Goal: Task Accomplishment & Management: Complete application form

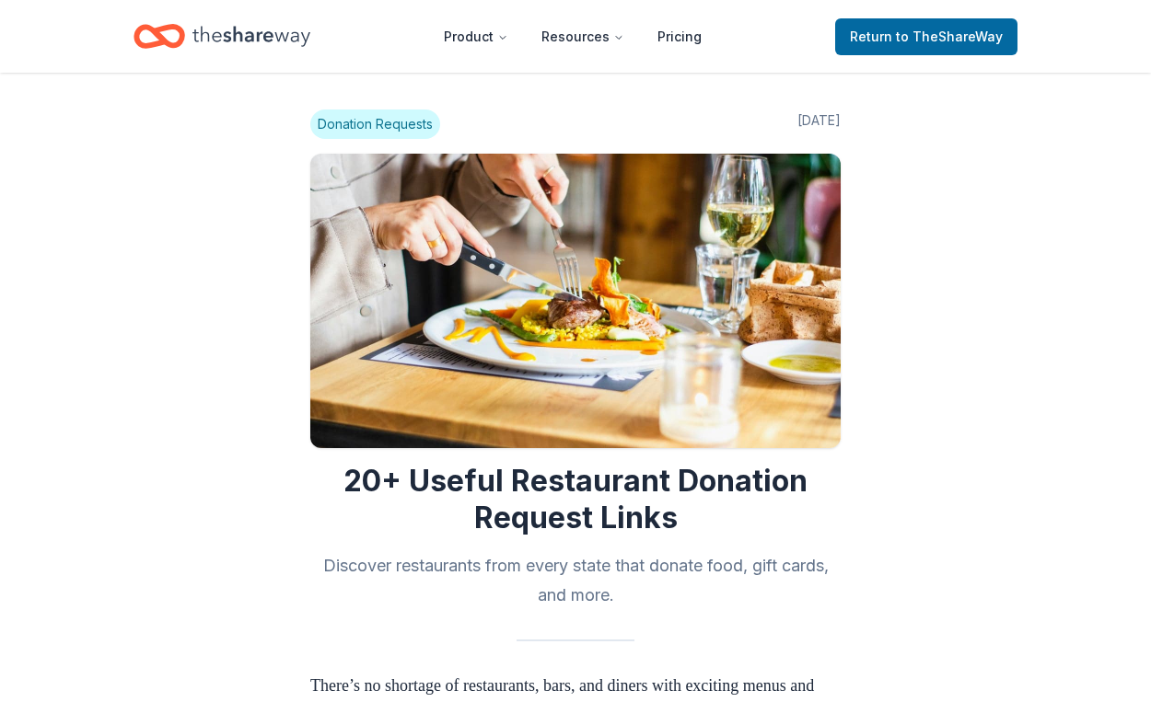
scroll to position [1873, 0]
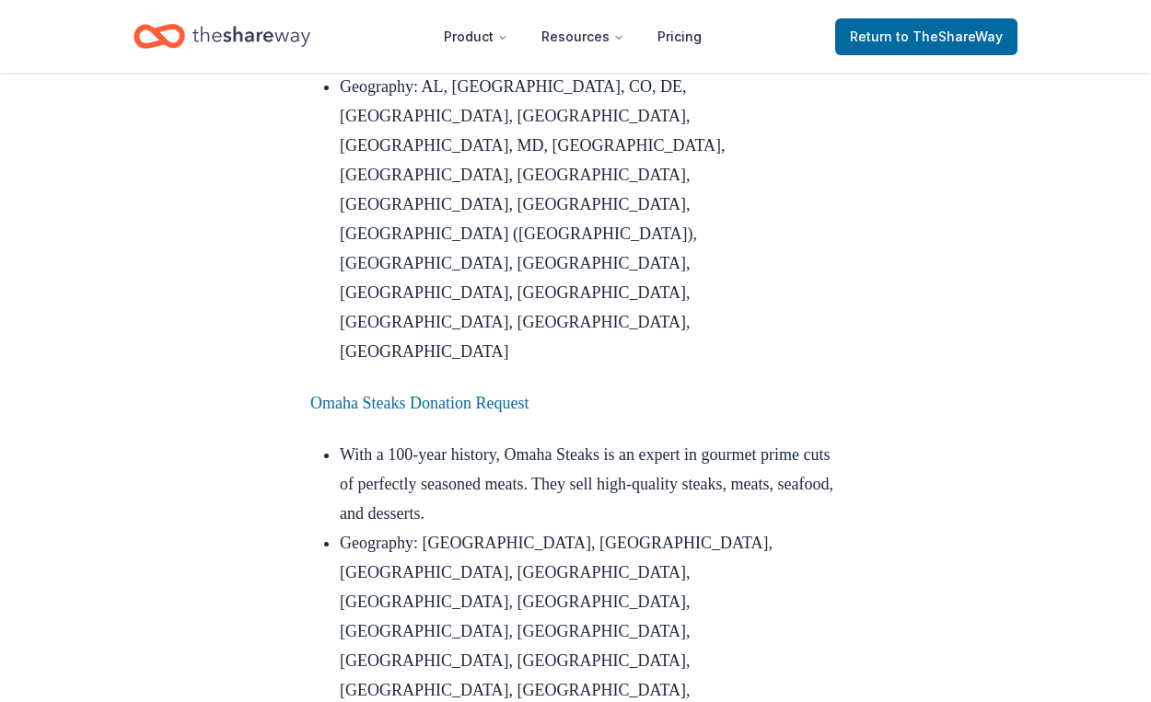
click at [740, 528] on li "Geography: AZ, CA, CO, CT, FL, IL, KY, MA, MD, MI, MO, NC, NE, NV, NY, OH, PA, …" at bounding box center [590, 675] width 501 height 295
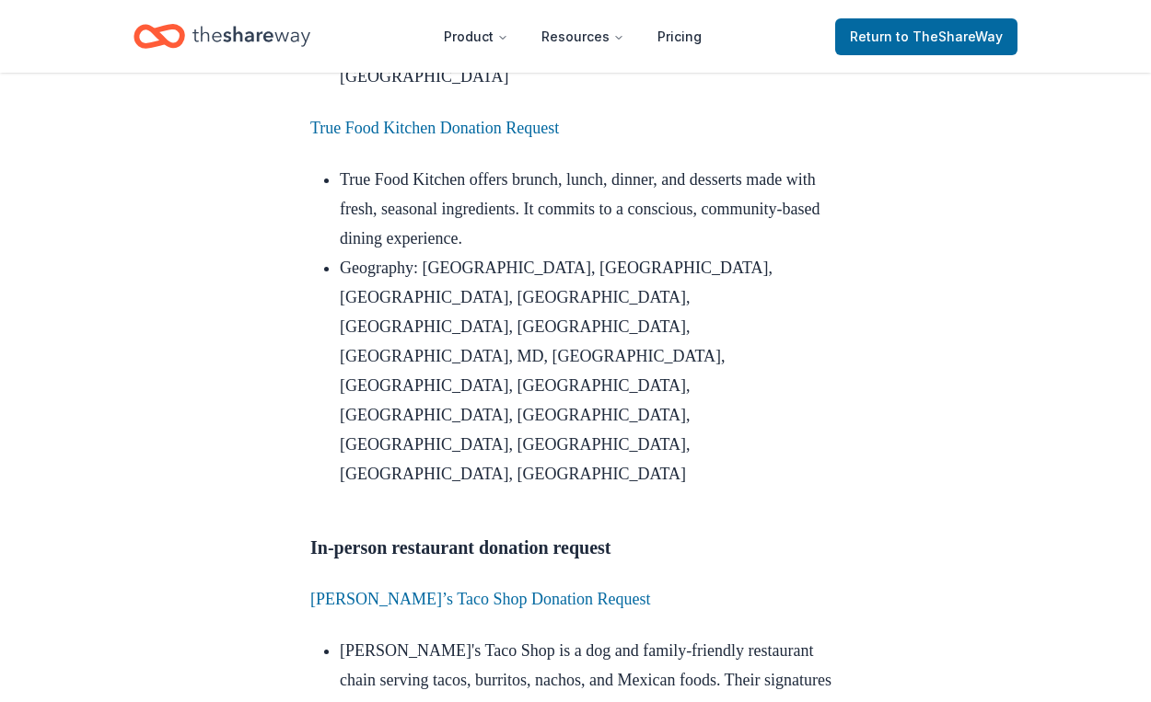
scroll to position [3310, 0]
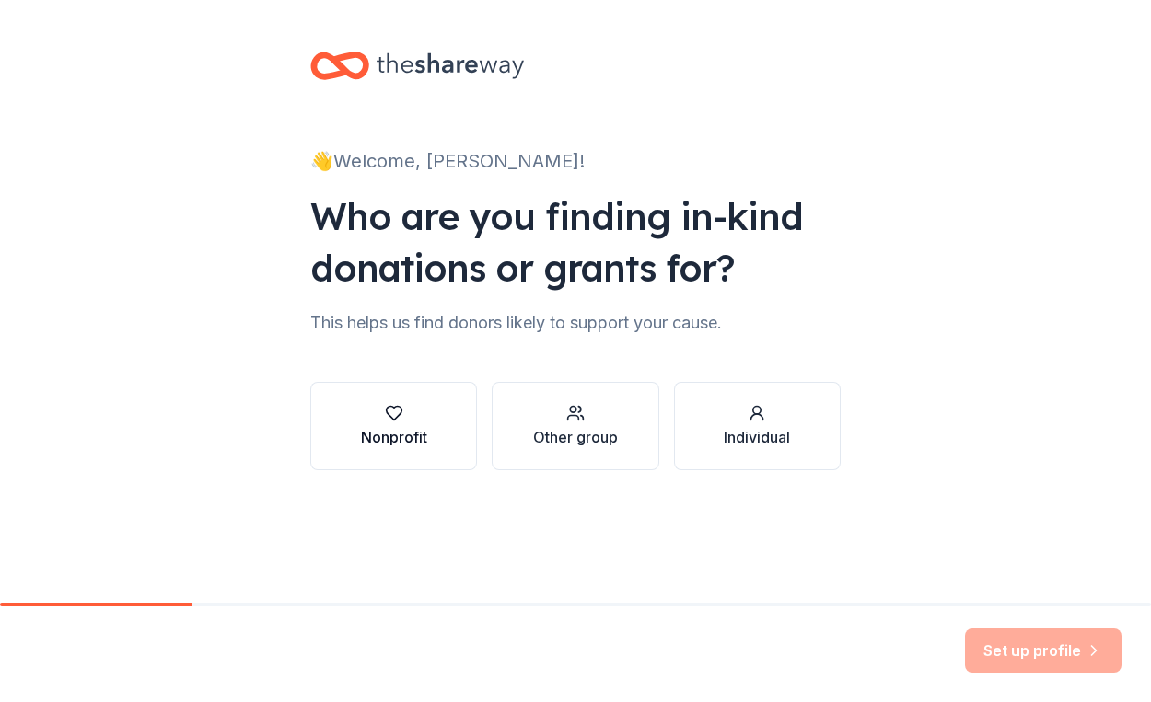
click at [375, 411] on div "button" at bounding box center [394, 413] width 66 height 18
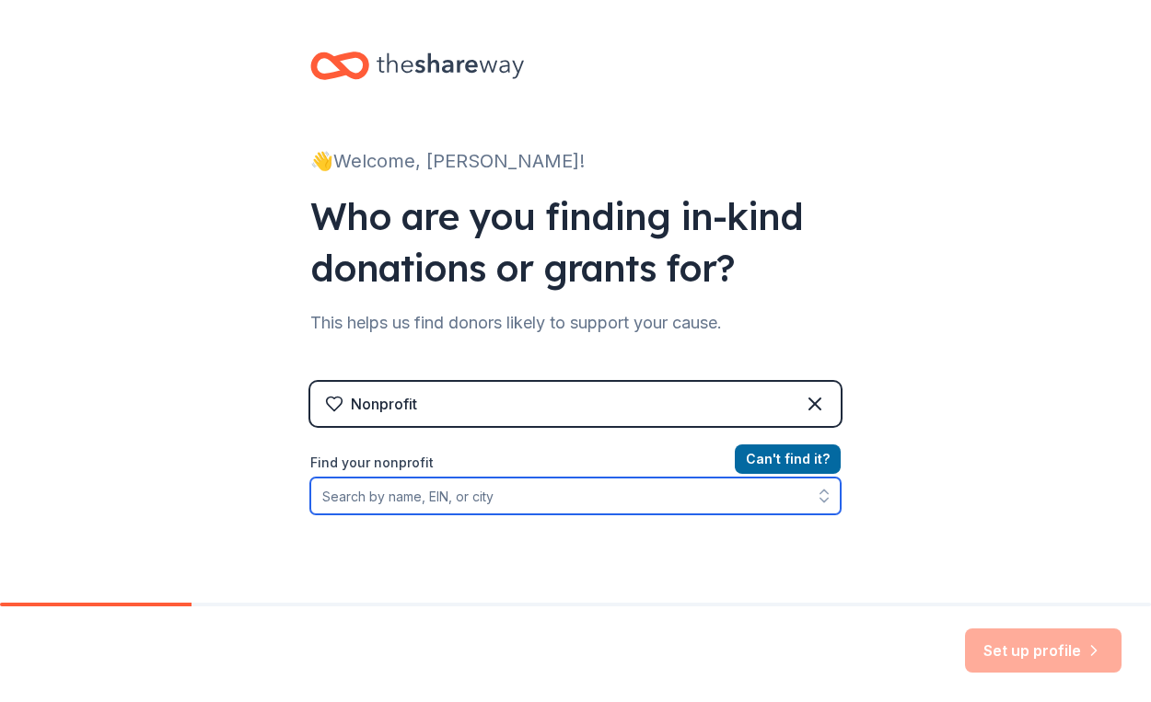
click at [468, 481] on input "Find your nonprofit" at bounding box center [575, 496] width 530 height 37
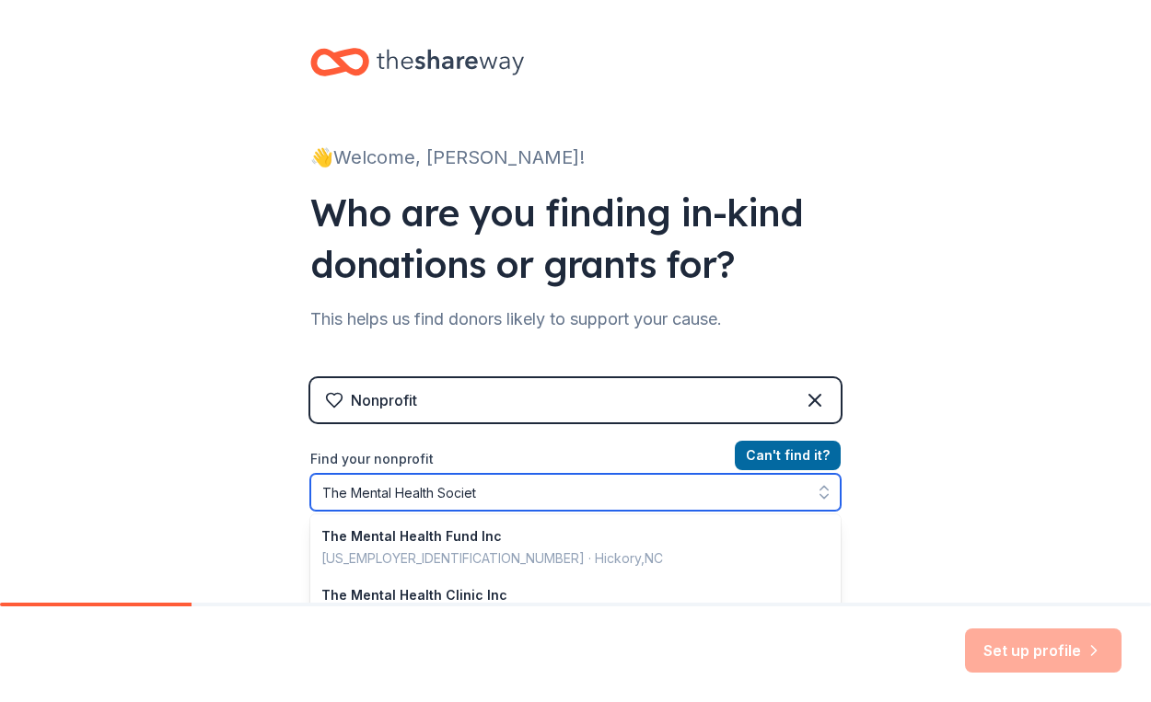
type input "The Mental Health Society"
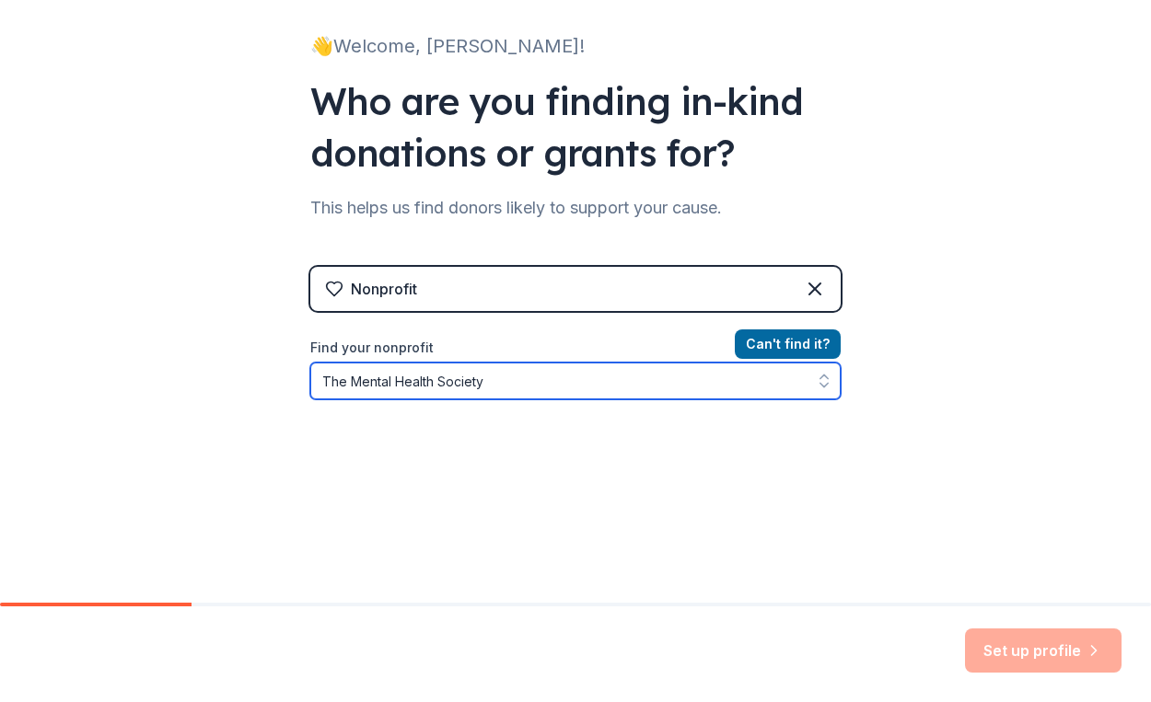
scroll to position [184, 0]
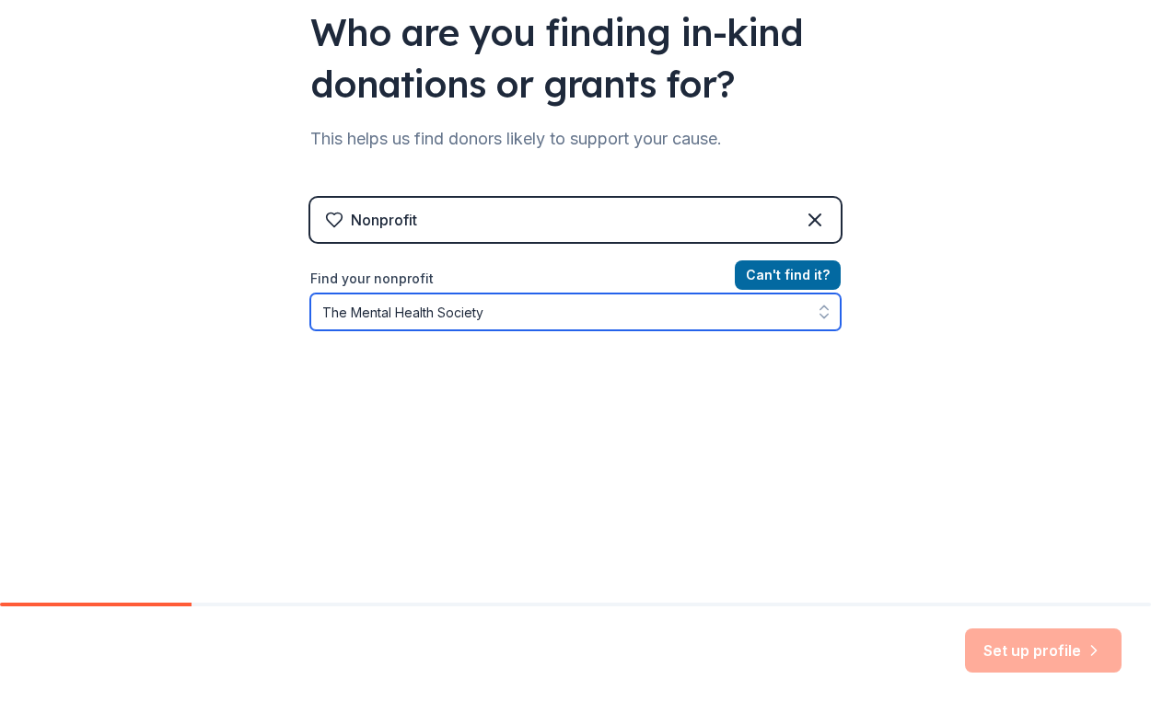
click at [822, 311] on icon "button" at bounding box center [824, 312] width 18 height 18
drag, startPoint x: 715, startPoint y: 319, endPoint x: 267, endPoint y: 282, distance: 449.9
click at [267, 282] on div "👋 Welcome, Jennifer! Who are you finding in-kind donations or grants for? This …" at bounding box center [575, 209] width 1151 height 787
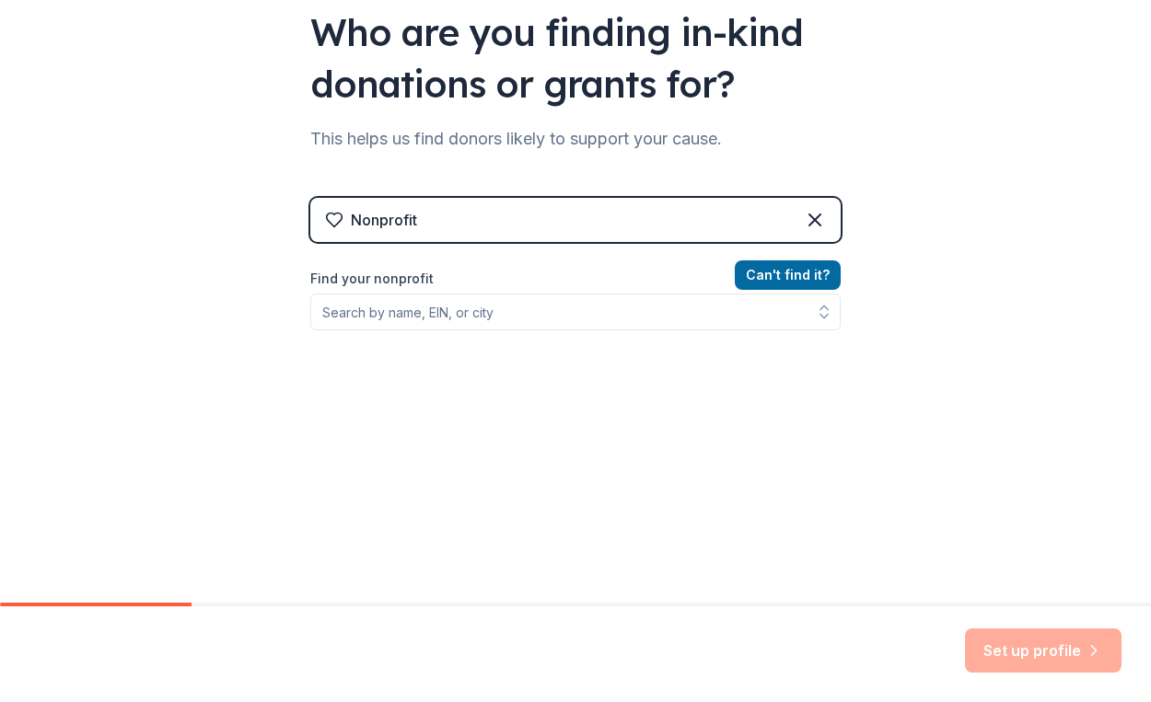
scroll to position [155, 0]
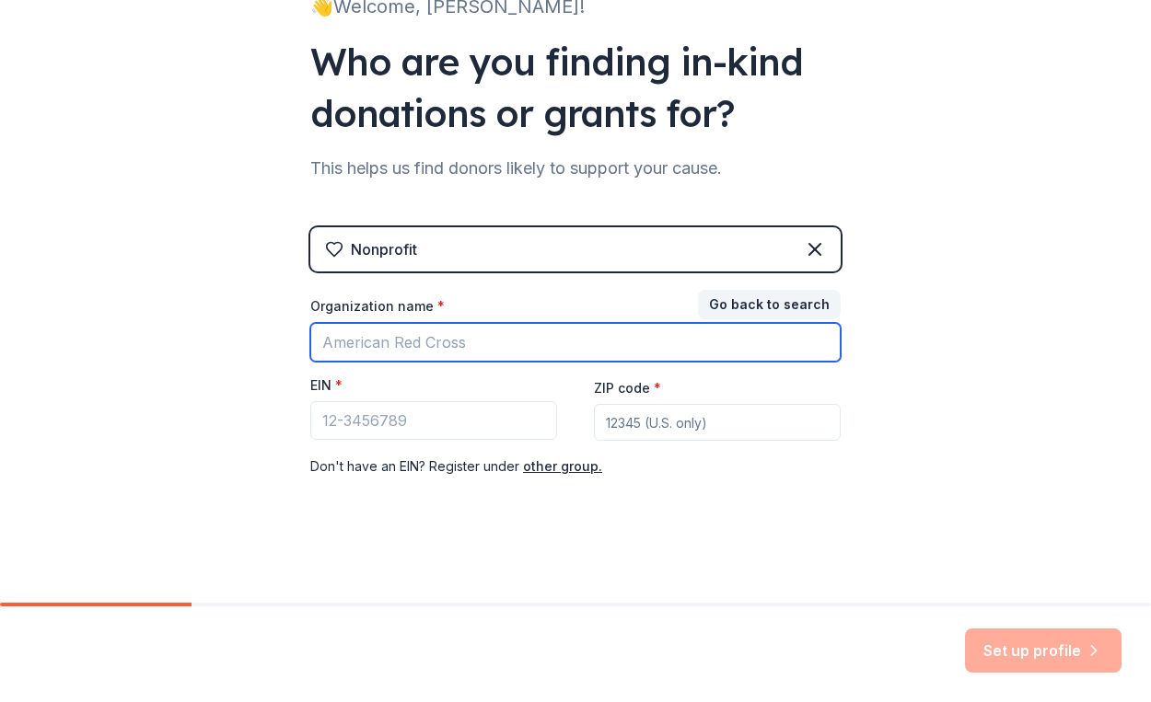
click at [426, 342] on input "Organization name *" at bounding box center [575, 342] width 530 height 39
type input "R"
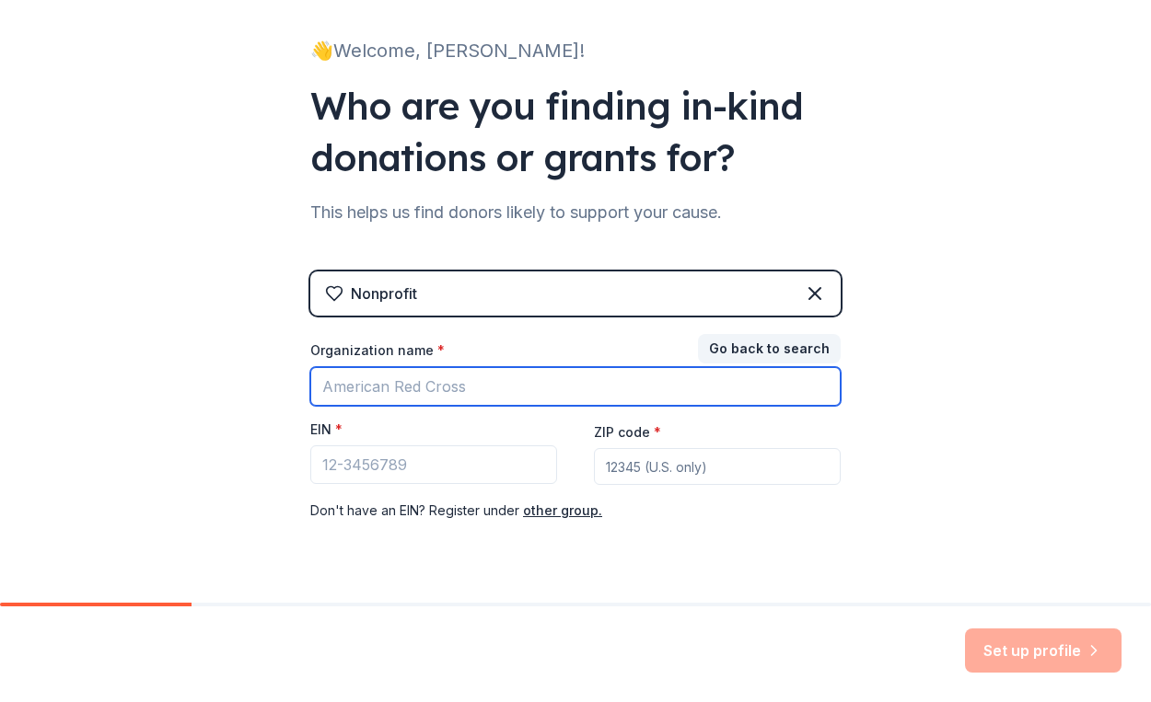
scroll to position [0, 0]
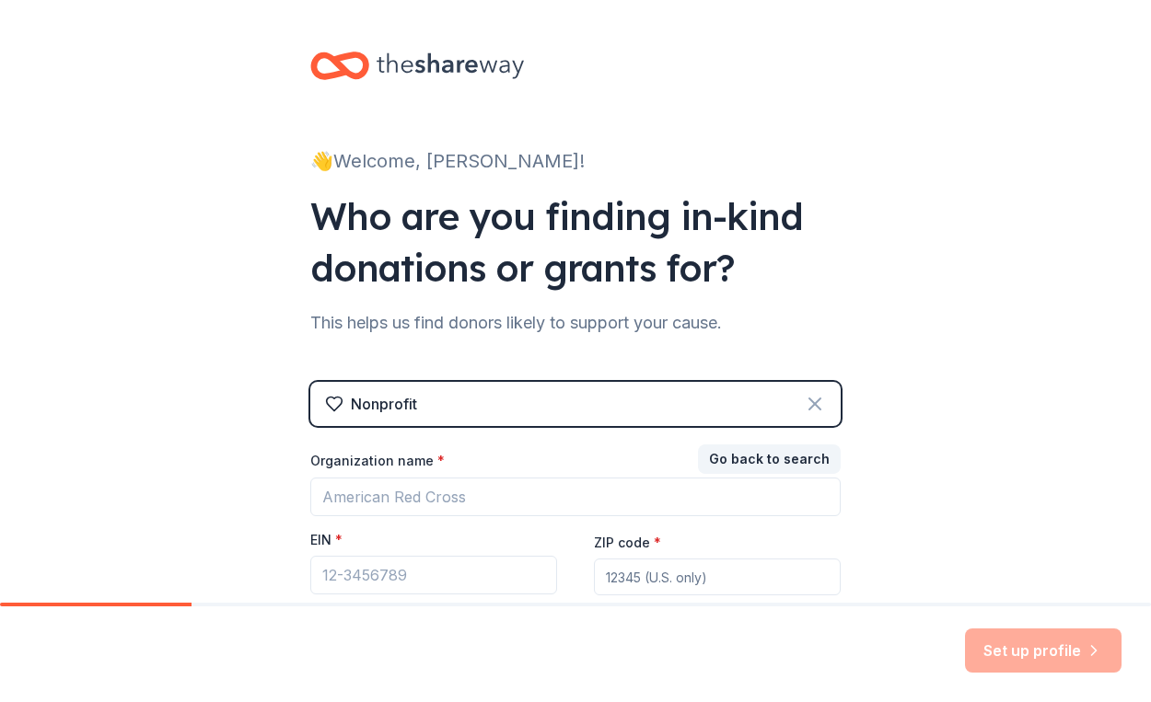
click at [817, 400] on icon at bounding box center [814, 404] width 11 height 11
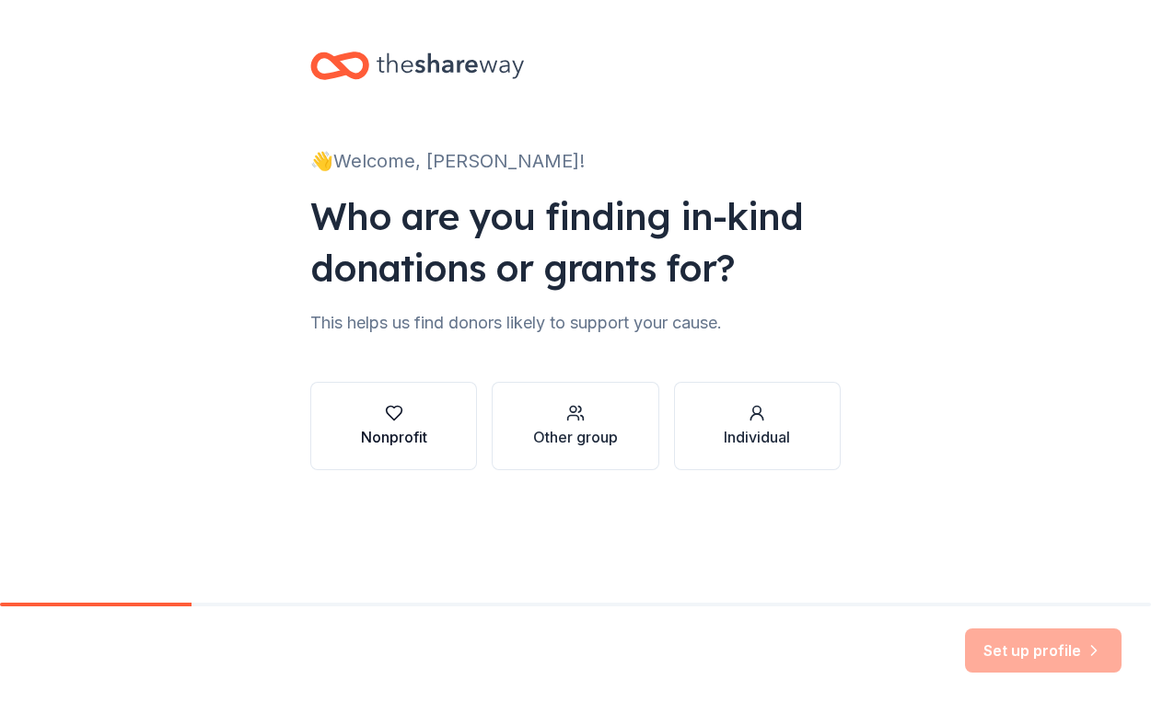
click at [368, 421] on div "button" at bounding box center [394, 413] width 66 height 18
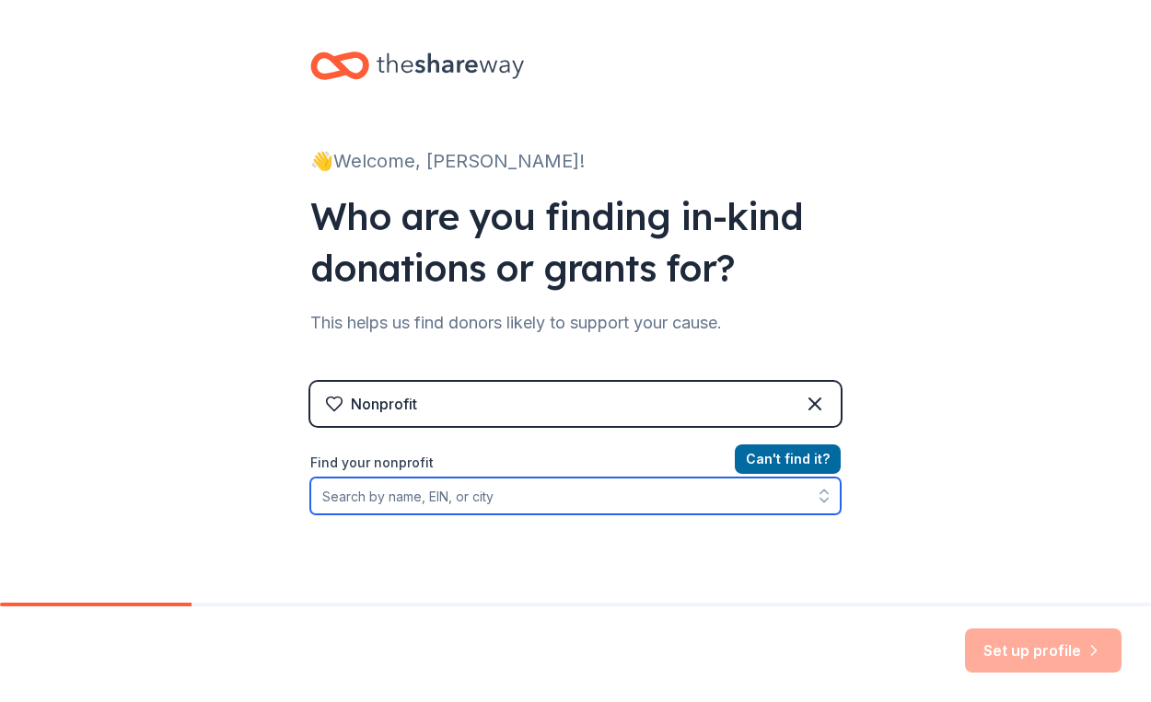
click at [509, 499] on input "Find your nonprofit" at bounding box center [575, 496] width 530 height 37
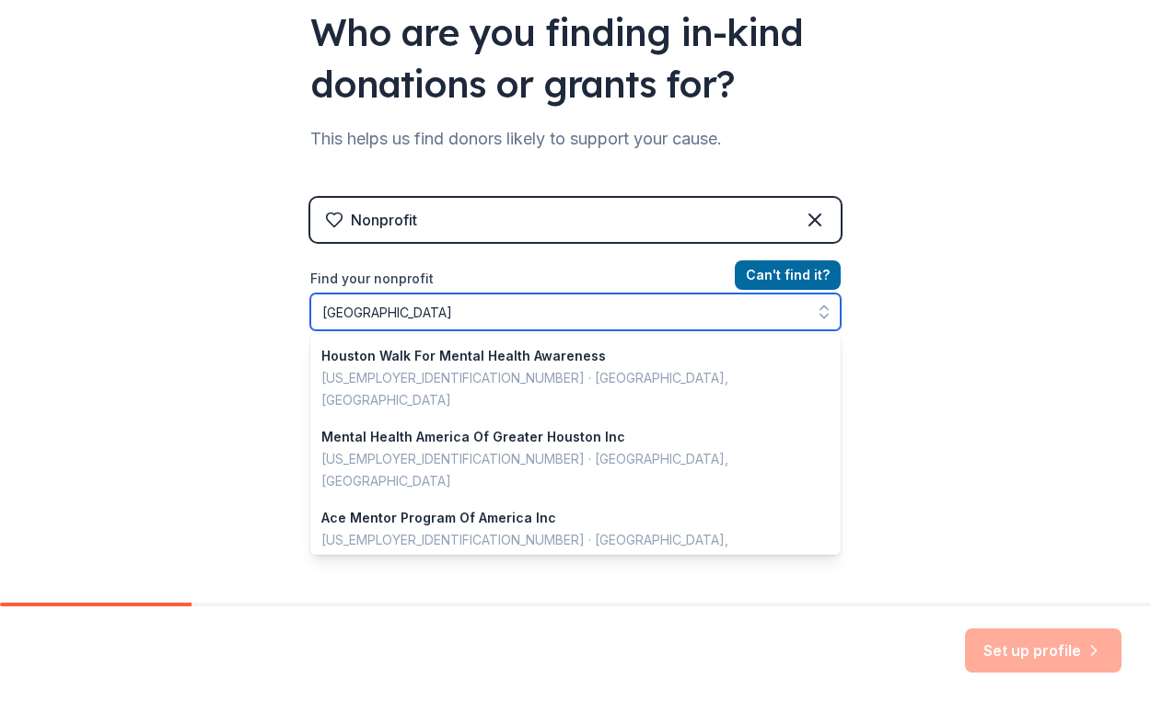
type input "Housto"
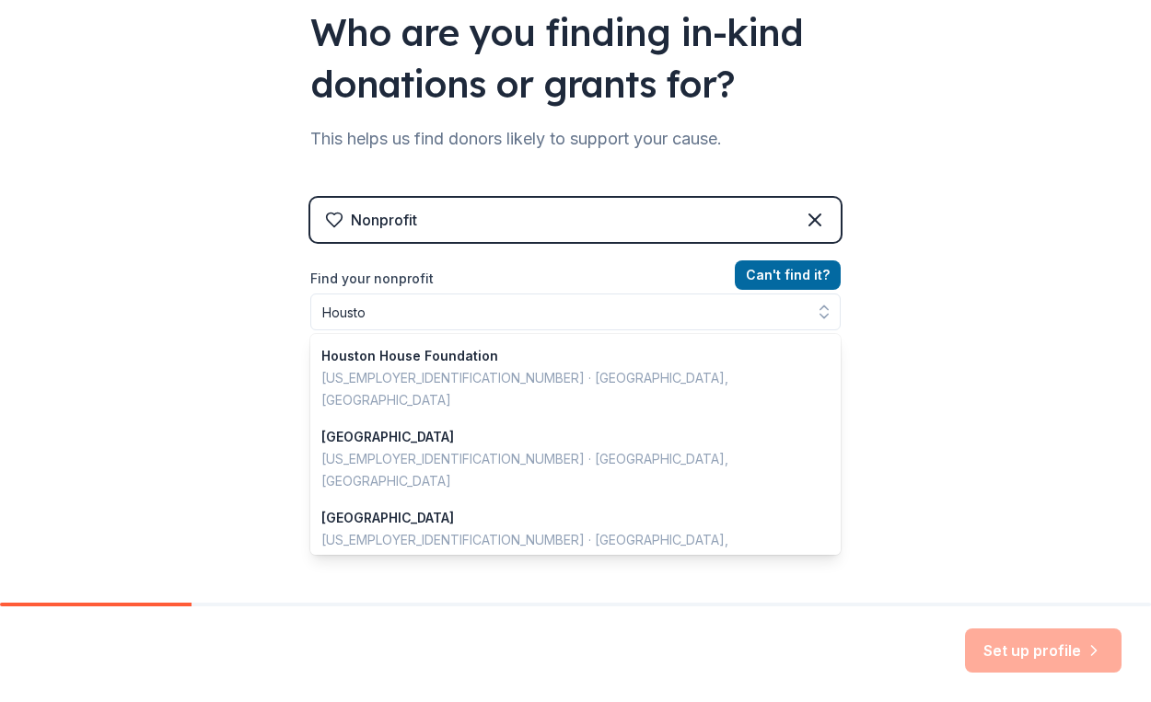
scroll to position [155, 0]
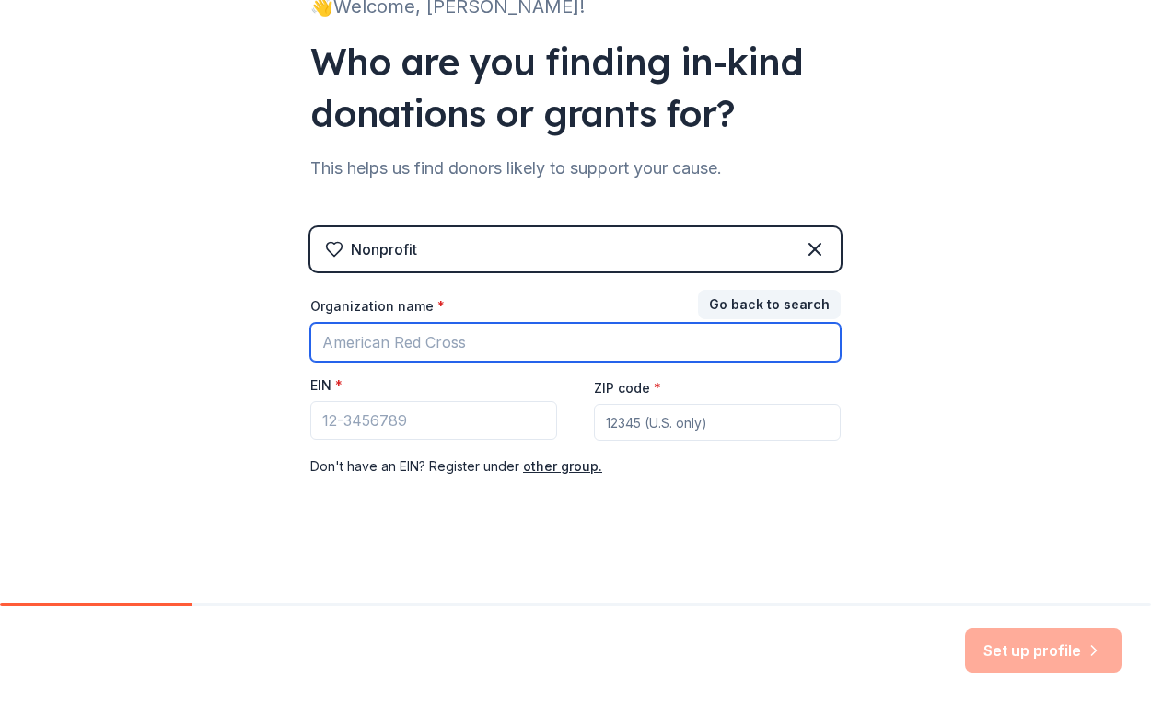
click at [623, 347] on input "Organization name *" at bounding box center [575, 342] width 530 height 39
type input "The Mental Health Society"
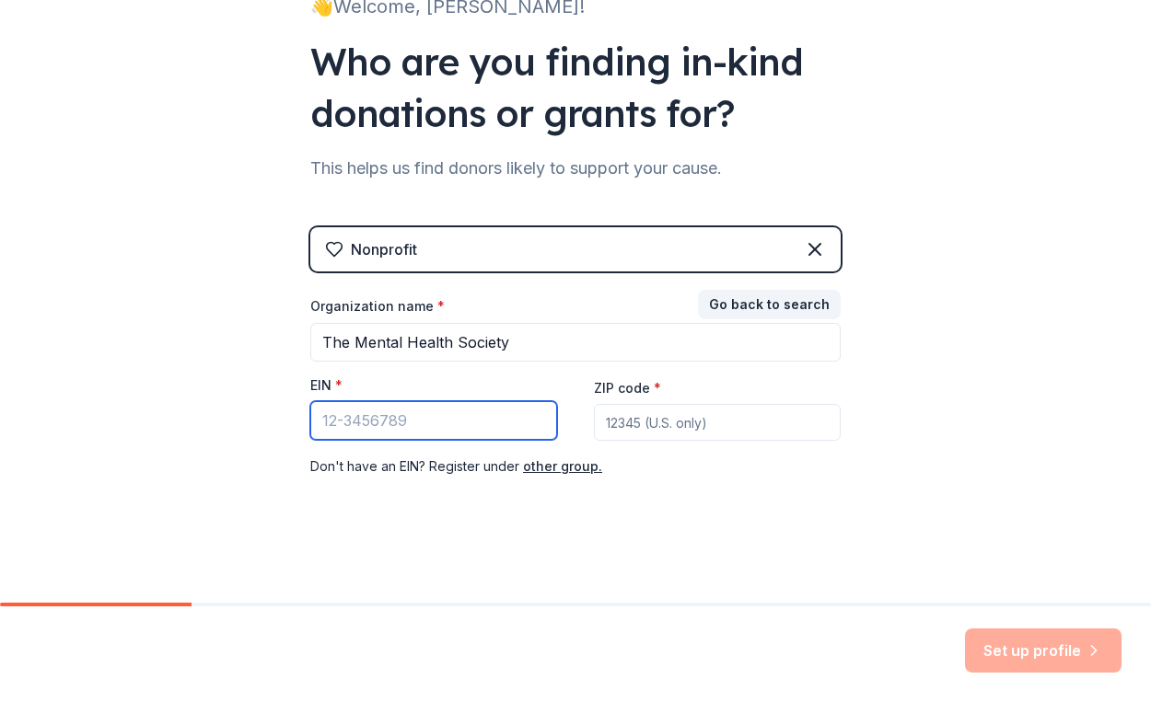
click at [498, 417] on input "EIN *" at bounding box center [433, 420] width 247 height 39
type input "99-0957566"
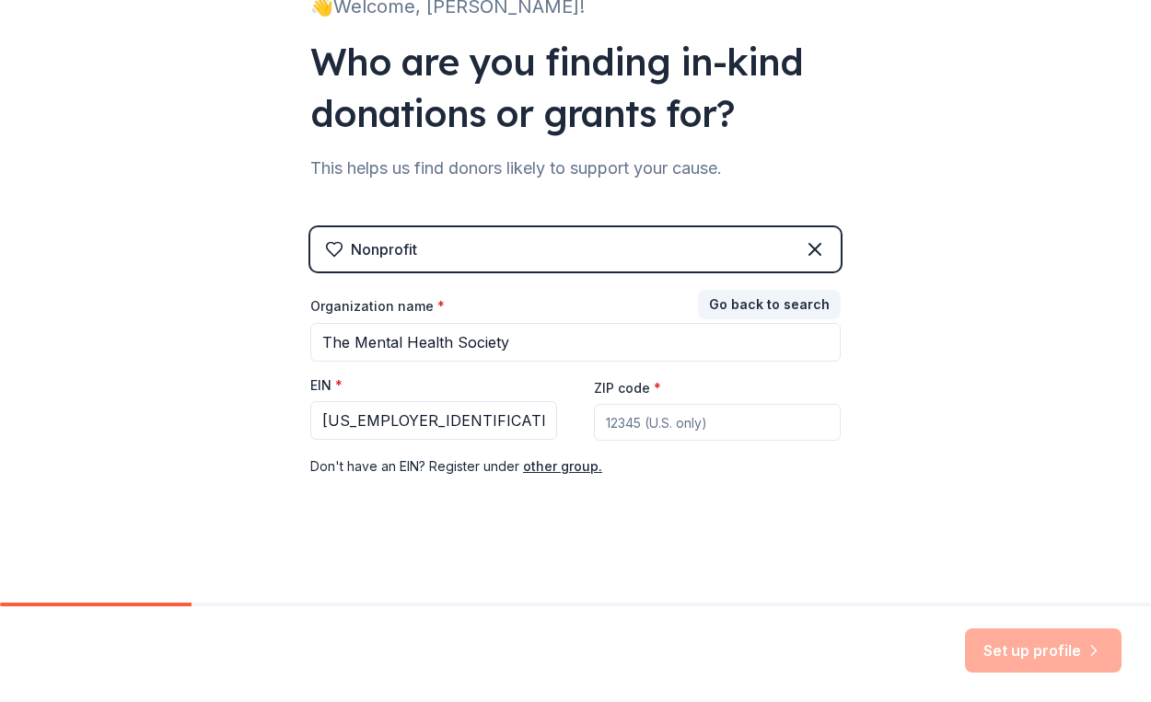
click at [667, 415] on input "ZIP code *" at bounding box center [717, 422] width 247 height 37
type input "77024"
click at [745, 491] on div "Nonprofit Go back to search Organization name * The Mental Health Society EIN *…" at bounding box center [575, 370] width 530 height 287
click at [1018, 634] on button "Set up profile" at bounding box center [1043, 651] width 157 height 44
click at [1054, 643] on div "Set up profile" at bounding box center [1043, 651] width 157 height 44
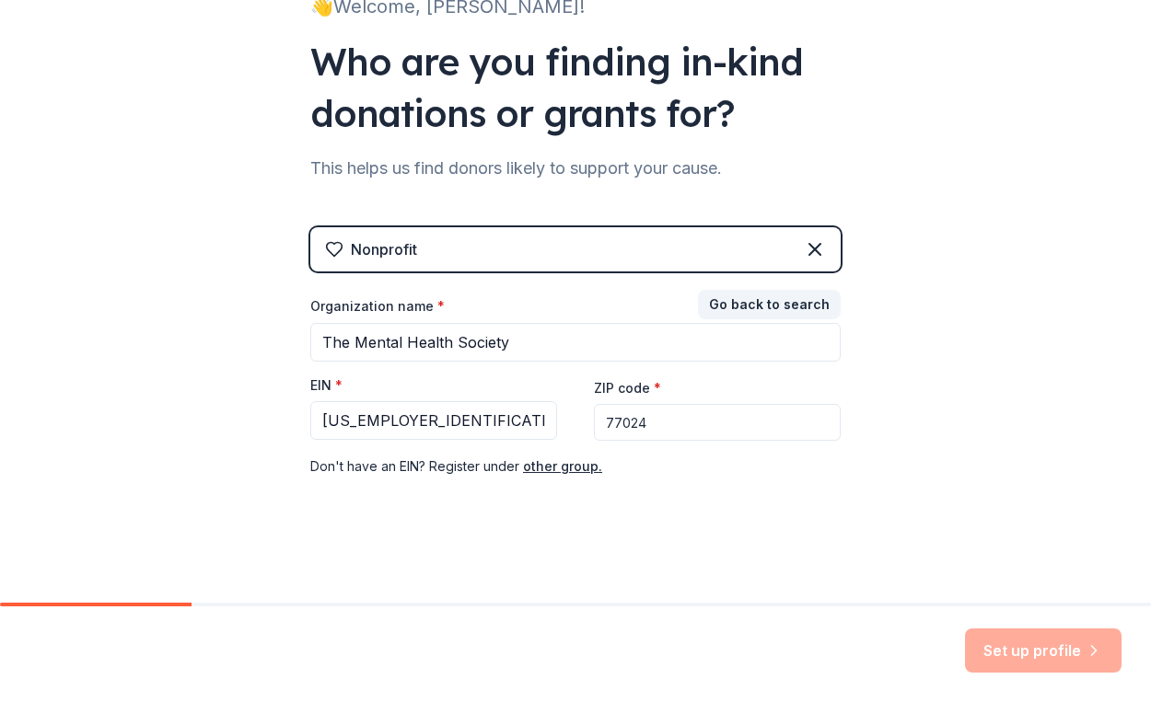
click at [530, 252] on div "Nonprofit" at bounding box center [575, 249] width 530 height 44
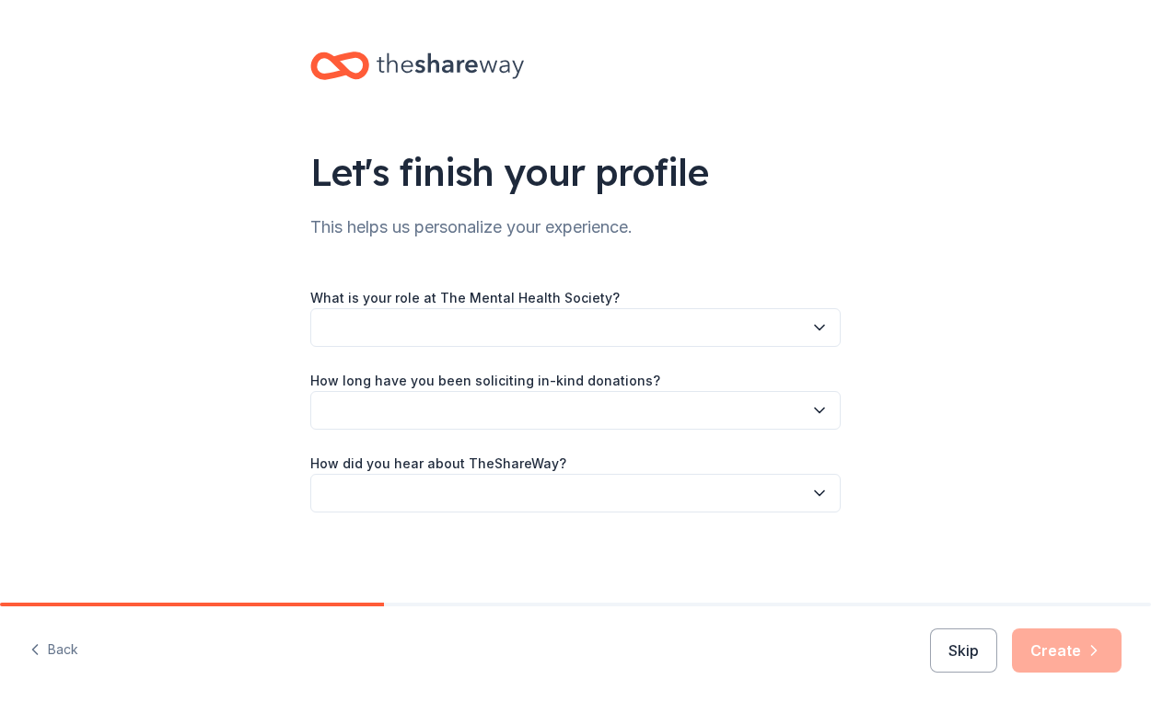
click at [452, 324] on button "button" at bounding box center [575, 327] width 530 height 39
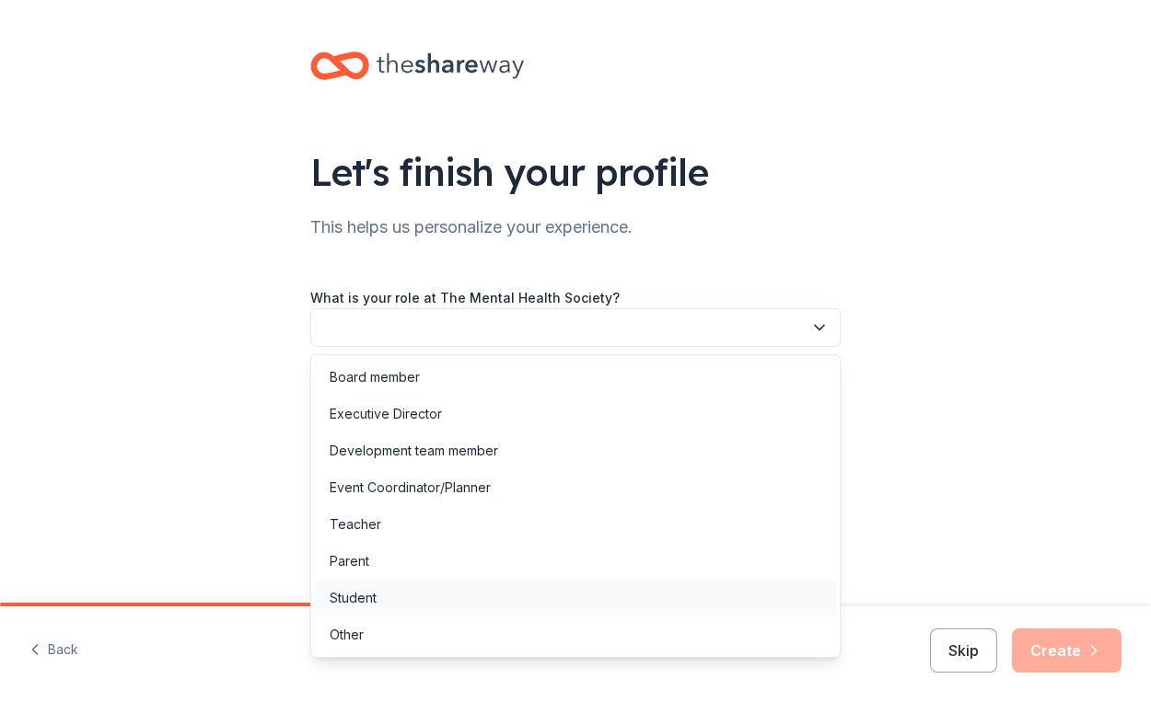
click at [390, 598] on div "Student" at bounding box center [575, 598] width 521 height 37
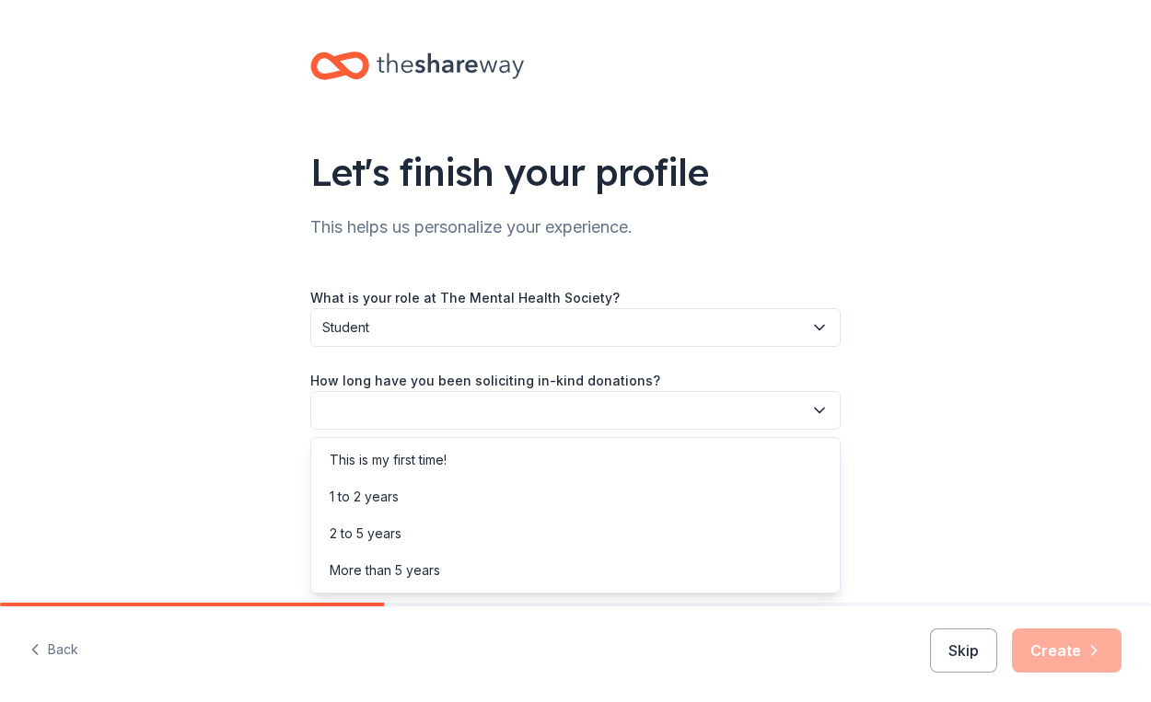
click at [447, 410] on button "button" at bounding box center [575, 410] width 530 height 39
click at [440, 457] on div "This is my first time!" at bounding box center [388, 460] width 117 height 22
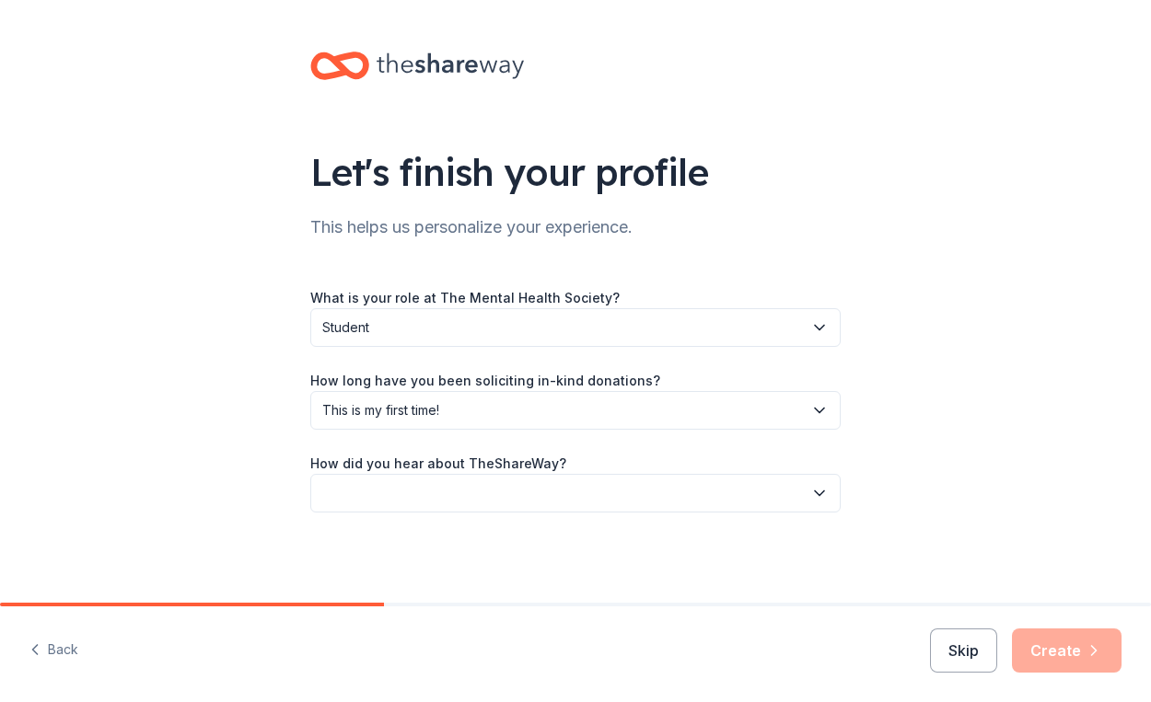
click at [434, 502] on button "button" at bounding box center [575, 493] width 530 height 39
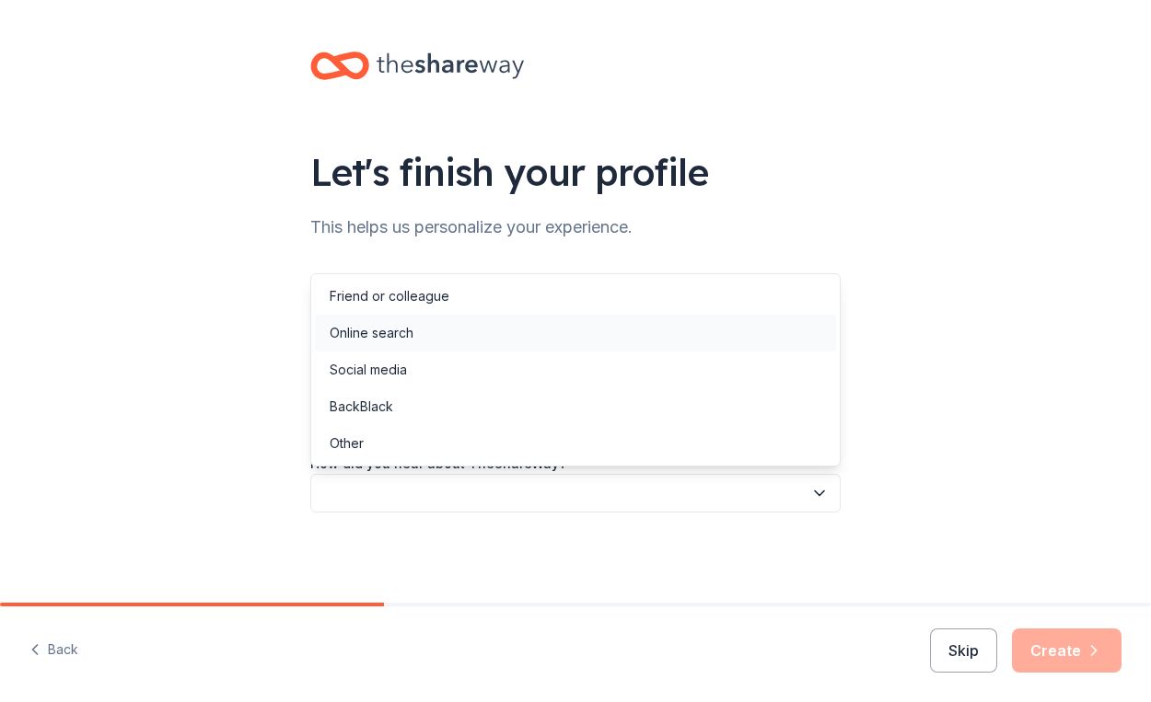
click at [433, 331] on div "Online search" at bounding box center [575, 333] width 521 height 37
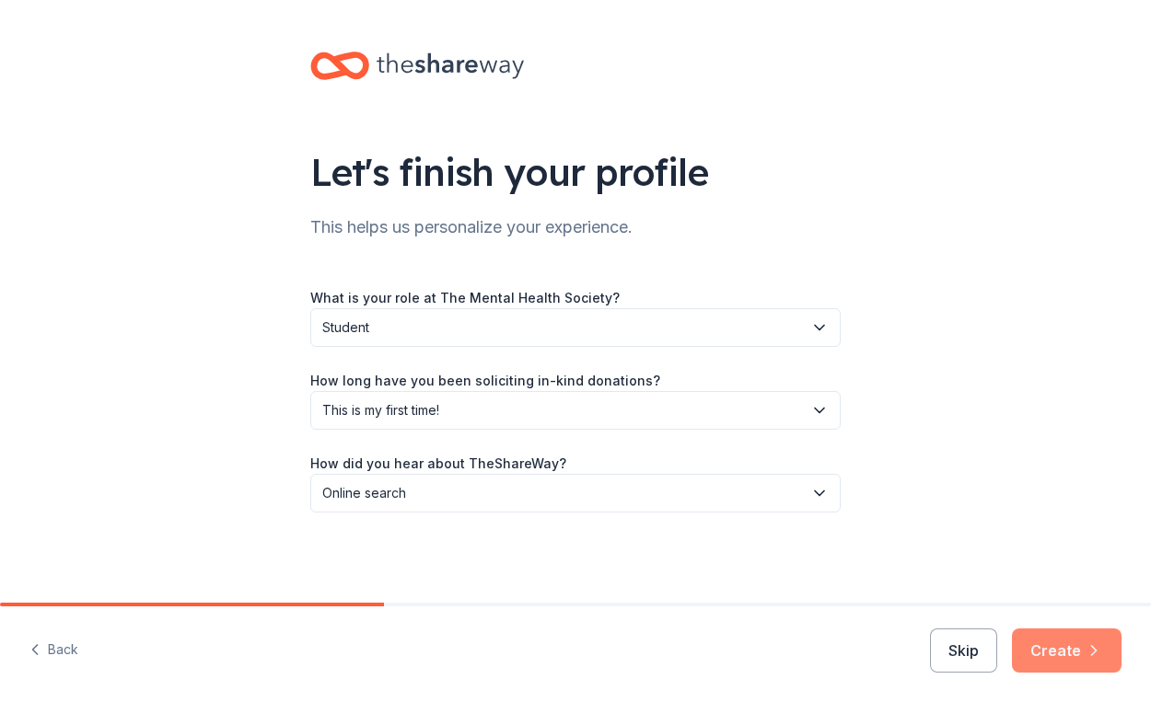
click at [1085, 635] on button "Create" at bounding box center [1067, 651] width 110 height 44
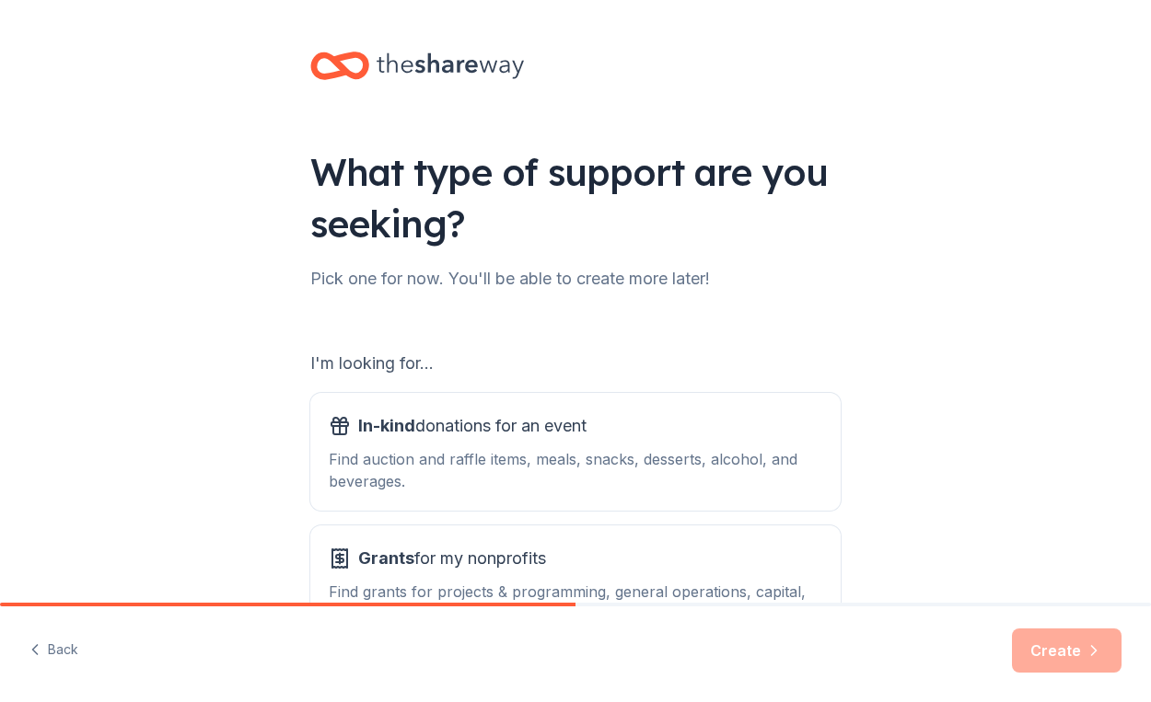
scroll to position [140, 0]
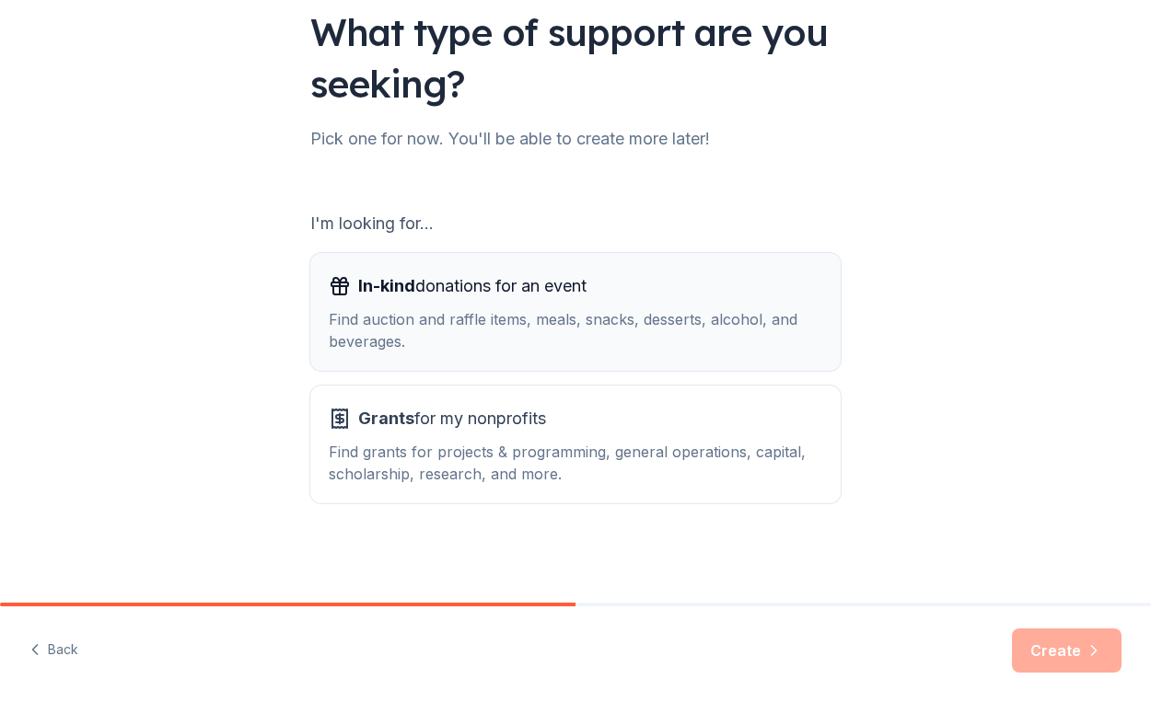
click at [760, 303] on div "In-kind donations for an event Find auction and raffle items, meals, snacks, de…" at bounding box center [575, 312] width 493 height 81
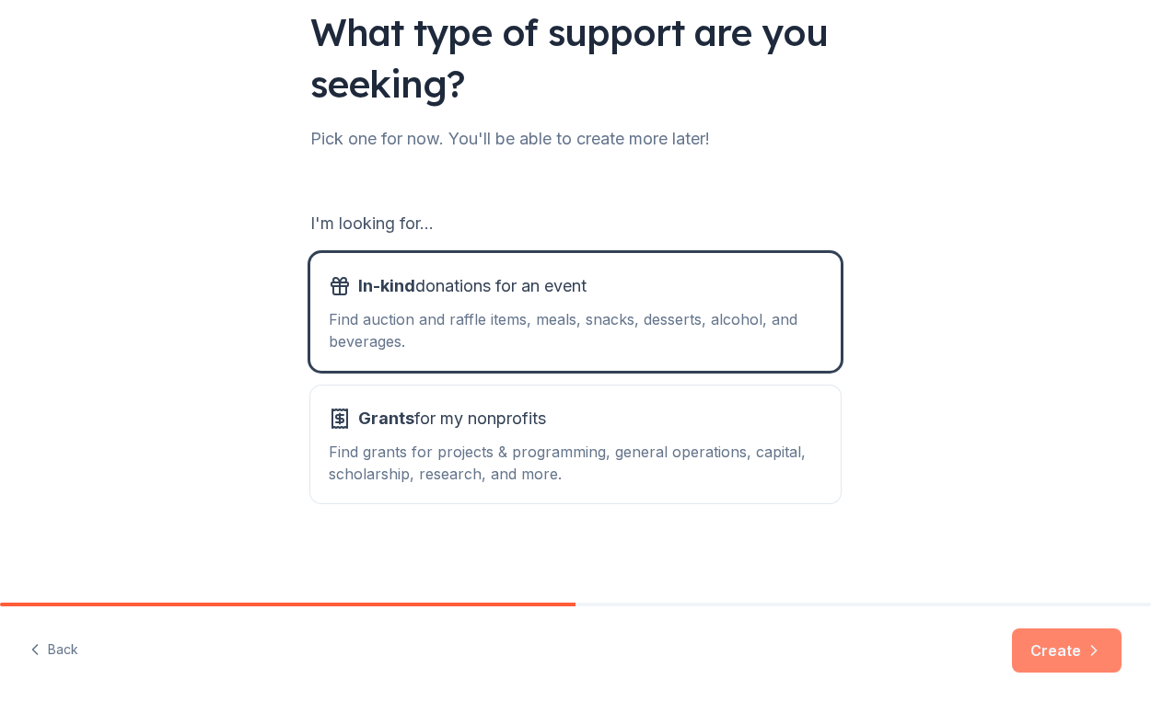
click at [1057, 644] on button "Create" at bounding box center [1067, 651] width 110 height 44
